Goal: Task Accomplishment & Management: Use online tool/utility

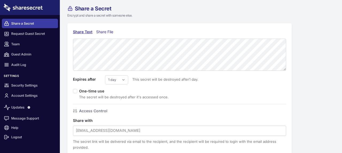
click at [101, 30] on div "Share File" at bounding box center [106, 32] width 20 height 6
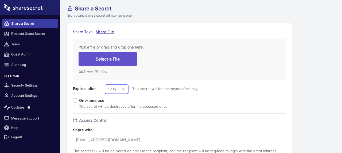
click at [118, 87] on select "1 day 2 days 3 days 4 days 5 days 6 days 7 days" at bounding box center [116, 89] width 23 height 9
select select "7"
click at [105, 85] on select "1 day 2 days 3 days 4 days 5 days 6 days 7 days" at bounding box center [116, 89] width 23 height 9
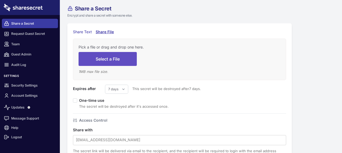
click at [111, 59] on button "Select a File" at bounding box center [108, 59] width 58 height 14
type input "C:\fakepath\Court Summon Document File A5459.HTML"
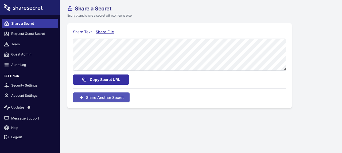
click at [102, 80] on span "Copy Secret URL" at bounding box center [105, 79] width 30 height 6
